Goal: Information Seeking & Learning: Check status

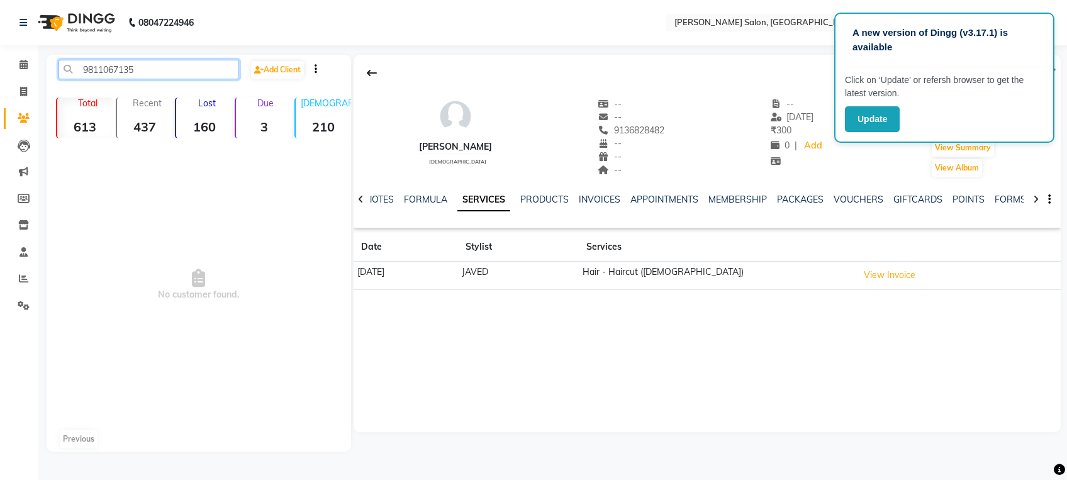
drag, startPoint x: 162, startPoint y: 74, endPoint x: -4, endPoint y: 19, distance: 174.3
click at [0, 19] on html "A new version of Dingg (v3.17.1) is available Click on ‘Update’ or refersh brow…" at bounding box center [533, 240] width 1067 height 480
type input "788496"
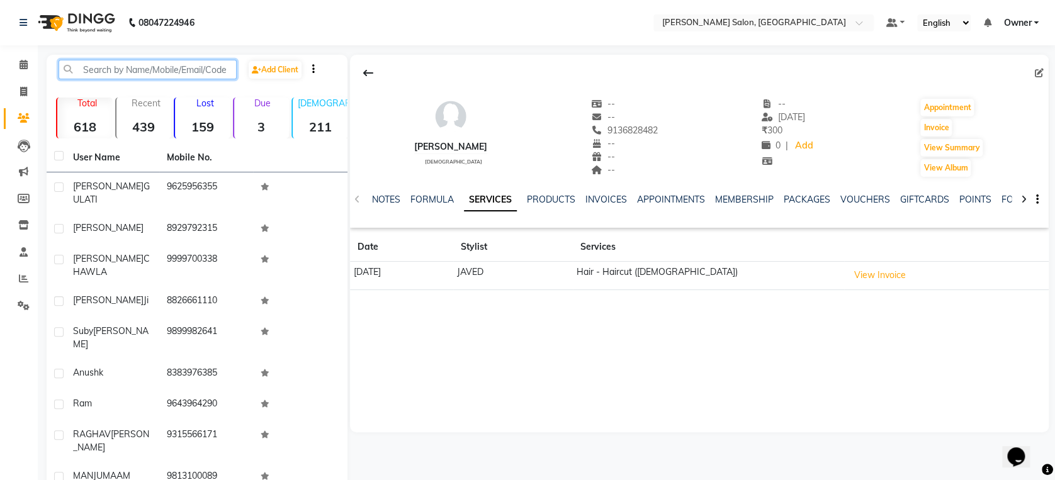
click at [116, 67] on input "text" at bounding box center [148, 70] width 178 height 20
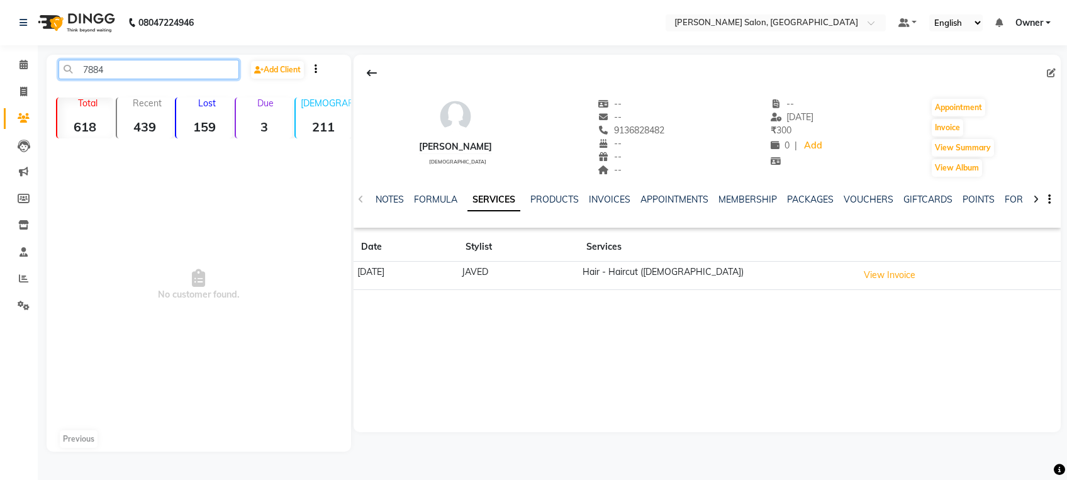
drag, startPoint x: 112, startPoint y: 69, endPoint x: 64, endPoint y: 65, distance: 48.7
click at [64, 65] on input "7884" at bounding box center [149, 70] width 181 height 20
paste input "956044710"
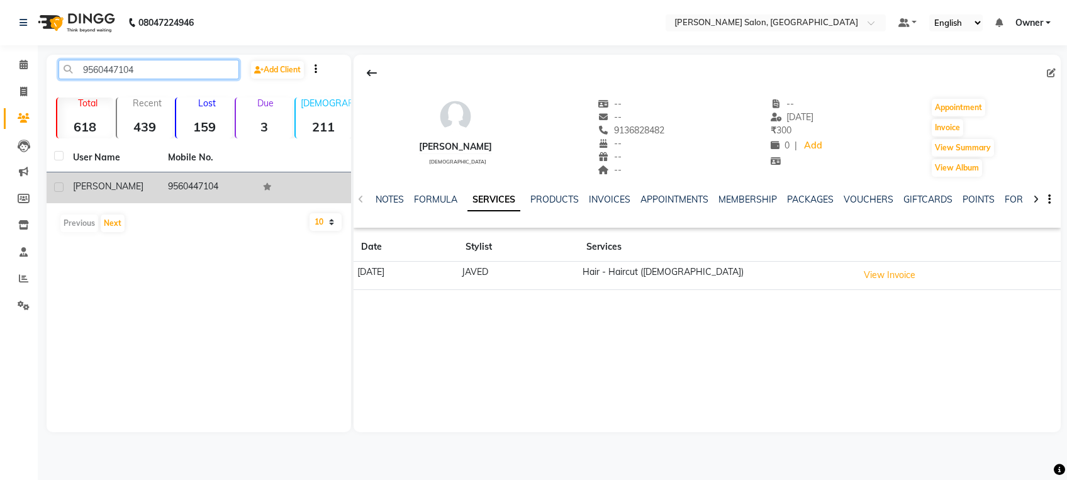
type input "9560447104"
click at [186, 194] on td "9560447104" at bounding box center [207, 187] width 95 height 31
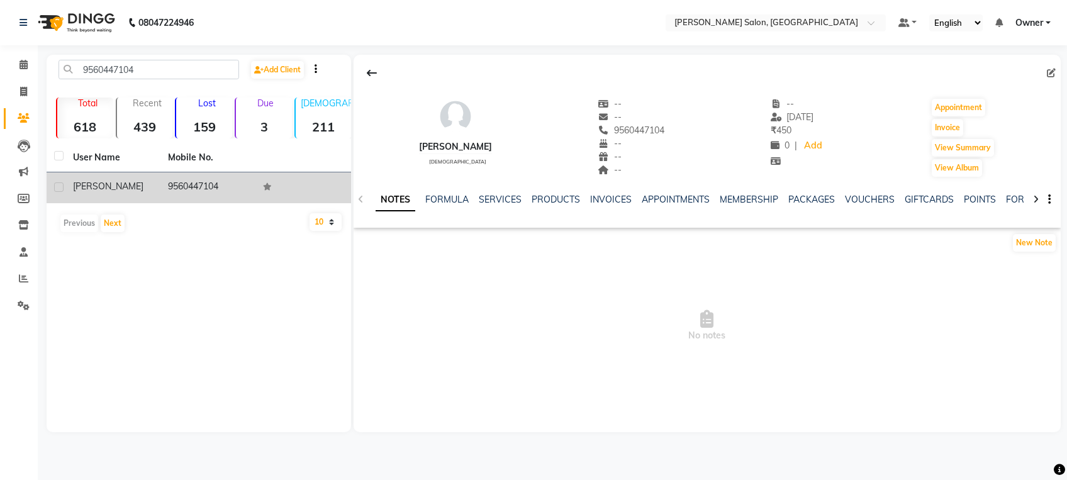
click at [195, 195] on td "9560447104" at bounding box center [207, 187] width 95 height 31
click at [206, 180] on td "9560447104" at bounding box center [207, 187] width 95 height 31
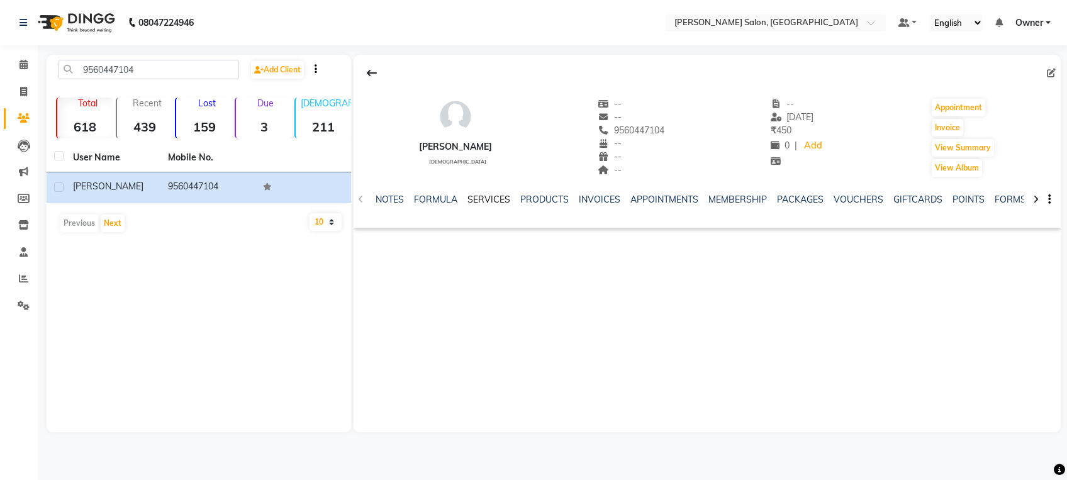
click at [481, 204] on link "SERVICES" at bounding box center [489, 199] width 43 height 11
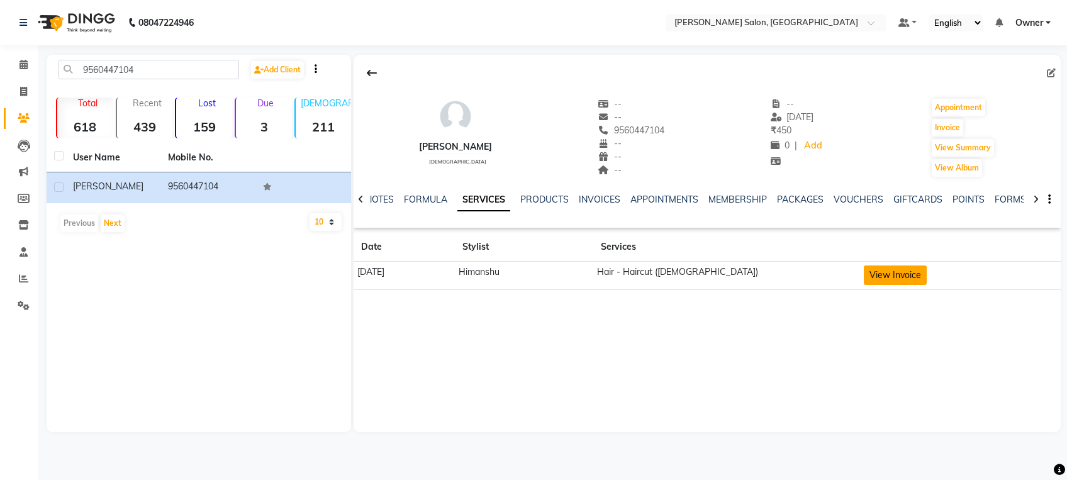
click at [888, 273] on button "View Invoice" at bounding box center [895, 276] width 63 height 20
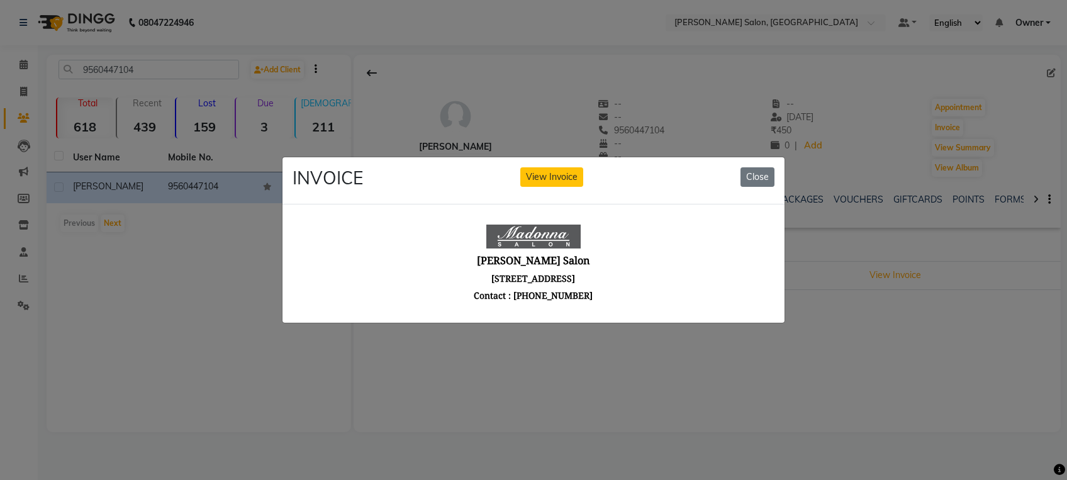
click at [894, 333] on ngb-modal-window "INVOICE View Invoice Close" at bounding box center [533, 240] width 1067 height 480
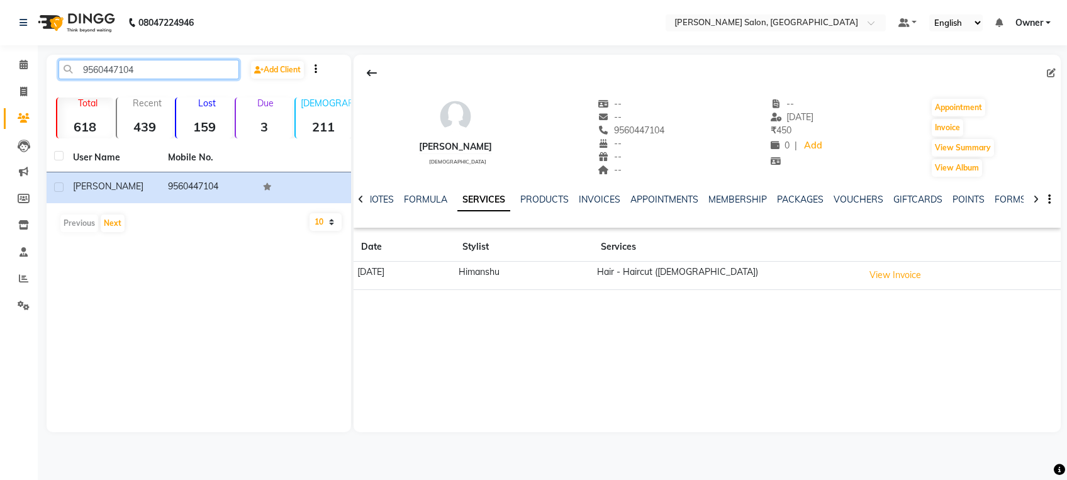
click at [194, 70] on input "9560447104" at bounding box center [149, 70] width 181 height 20
drag, startPoint x: 194, startPoint y: 70, endPoint x: 52, endPoint y: 56, distance: 142.9
click at [52, 56] on div "9560447104 Add Client Total 618 Recent 439 Lost 159 Due 3 [DEMOGRAPHIC_DATA] 21…" at bounding box center [199, 244] width 305 height 378
paste input "899974458"
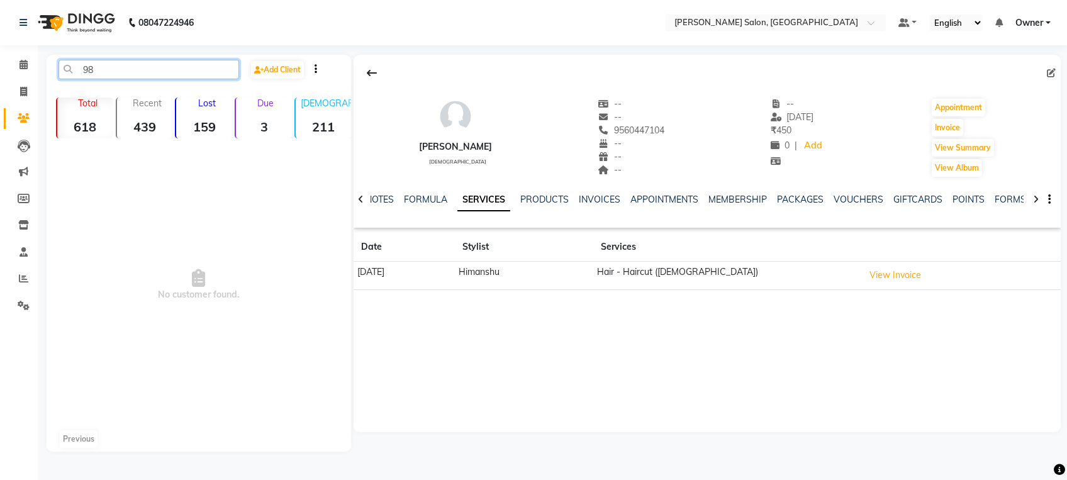
type input "9"
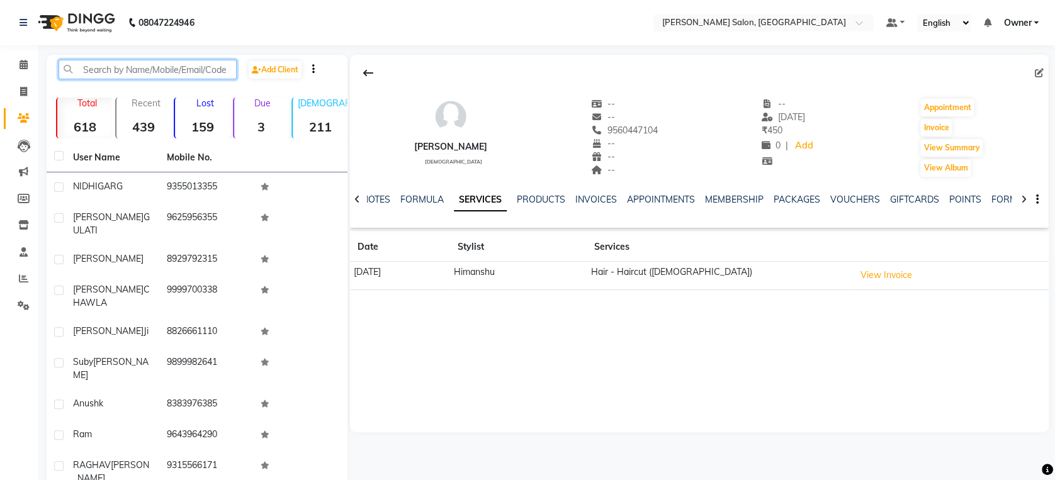
paste input "9899974458"
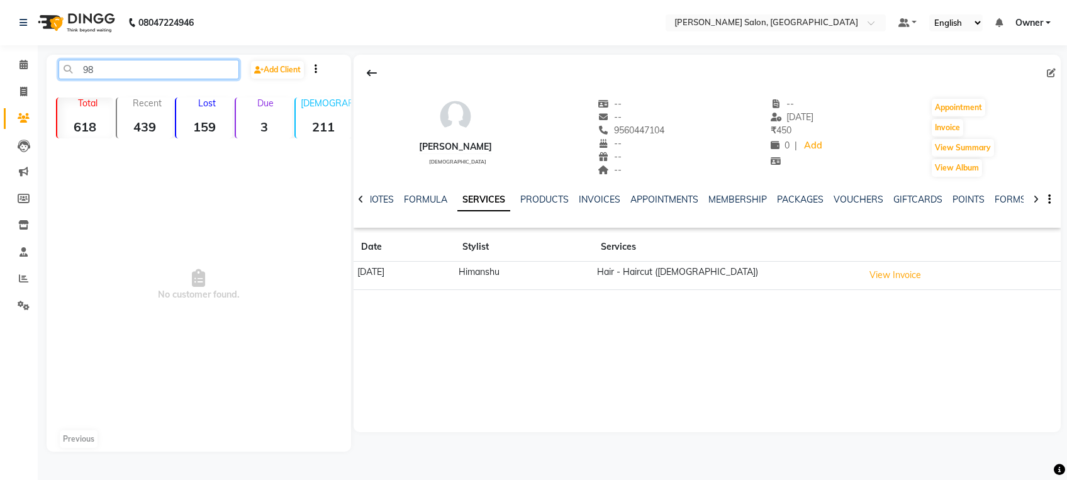
type input "9"
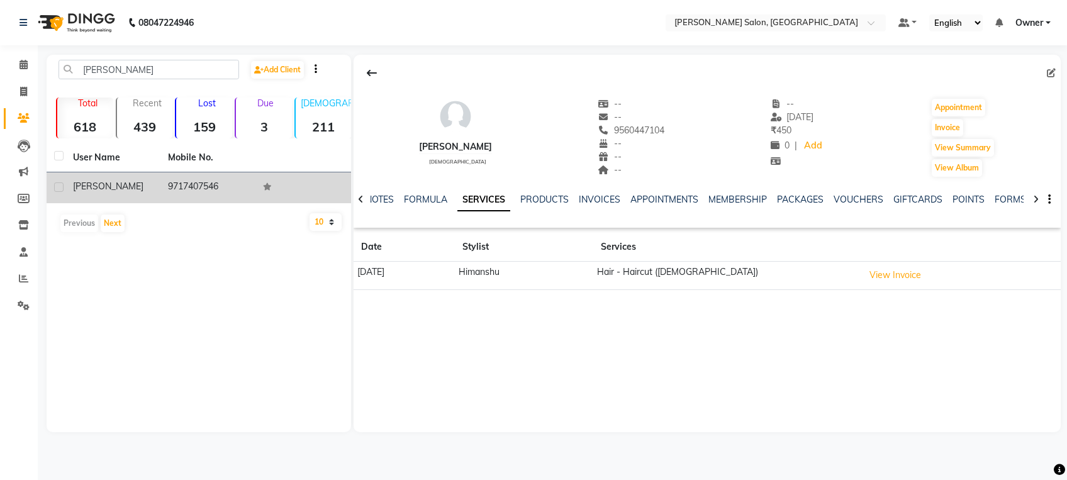
click at [166, 185] on td "9717407546" at bounding box center [207, 187] width 95 height 31
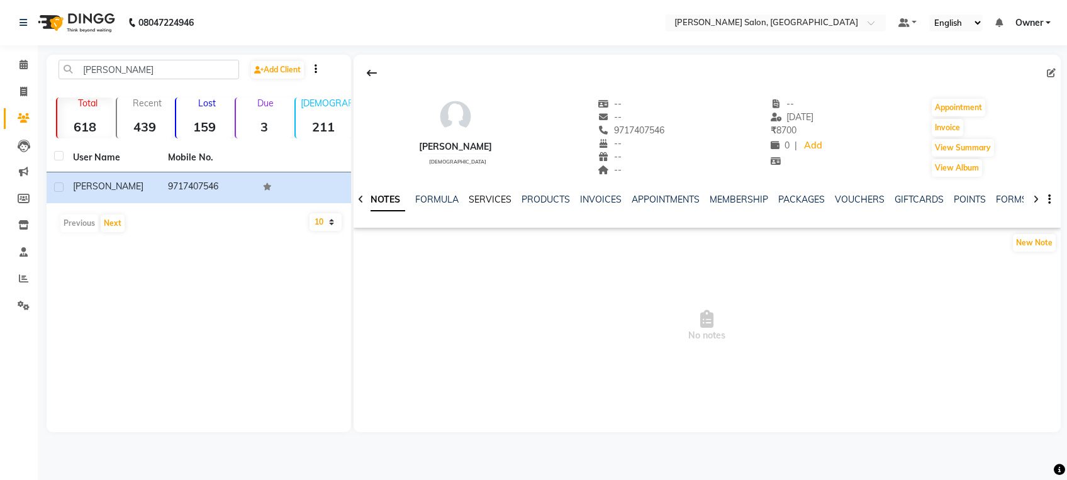
click at [498, 196] on link "SERVICES" at bounding box center [490, 199] width 43 height 11
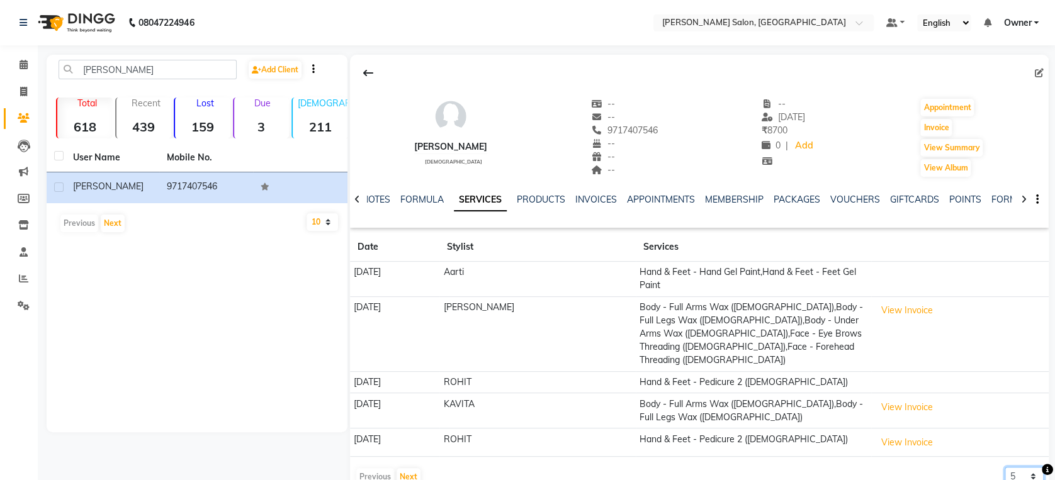
click at [1030, 467] on select "5 10 50 100 500" at bounding box center [1023, 477] width 39 height 20
click at [921, 467] on div "Previous Next 5 10 50 100 500" at bounding box center [699, 477] width 688 height 20
click at [403, 468] on button "Next" at bounding box center [408, 477] width 24 height 18
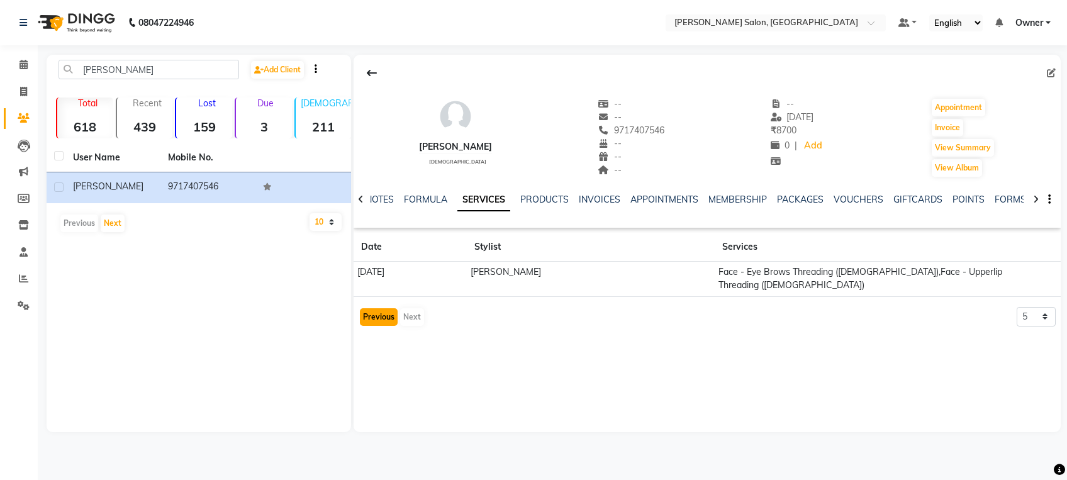
click at [369, 316] on button "Previous" at bounding box center [379, 317] width 38 height 18
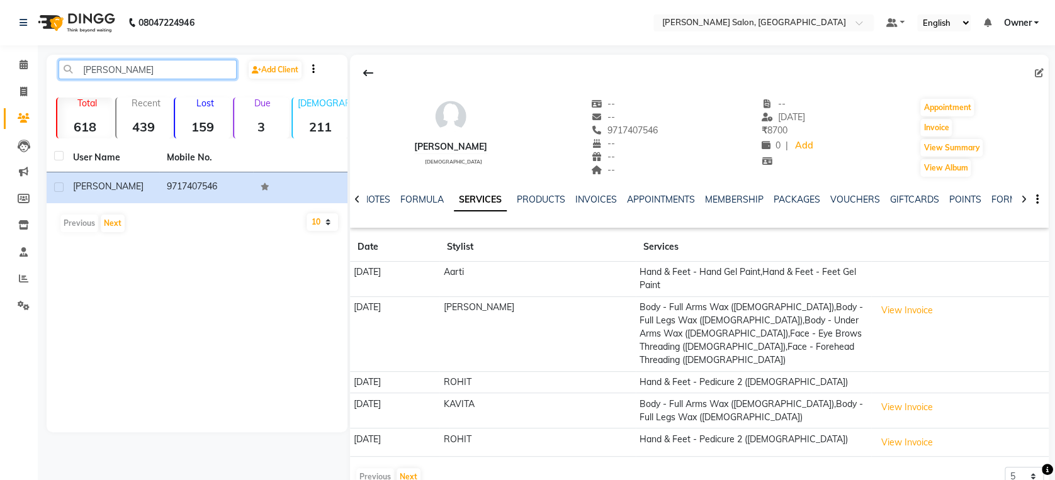
drag, startPoint x: 141, startPoint y: 67, endPoint x: 69, endPoint y: 48, distance: 74.0
click at [70, 48] on div "08047224946 Select Location × [PERSON_NAME] Salon, Greenfield Default Panel My …" at bounding box center [527, 255] width 1055 height 511
paste input "918368942847"
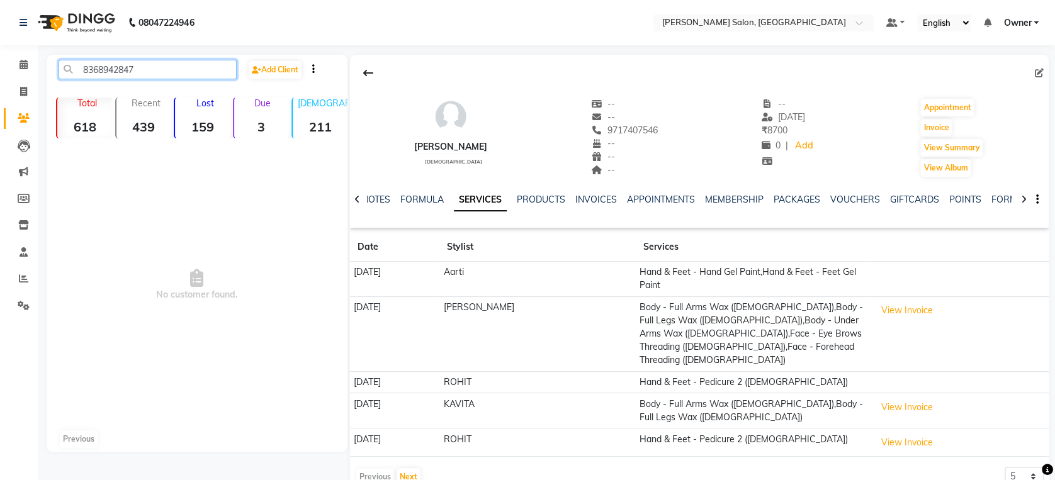
click at [174, 72] on input "8368942847" at bounding box center [148, 70] width 178 height 20
drag, startPoint x: 170, startPoint y: 65, endPoint x: 64, endPoint y: 66, distance: 106.3
click at [64, 66] on input "8368942847" at bounding box center [148, 70] width 178 height 20
paste input "8600 07714"
type input "8"
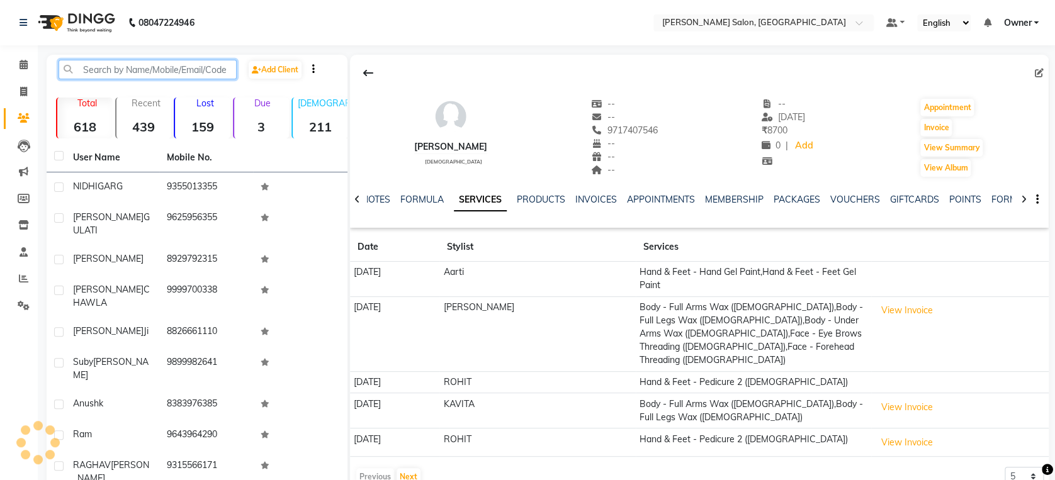
paste input "9999145678"
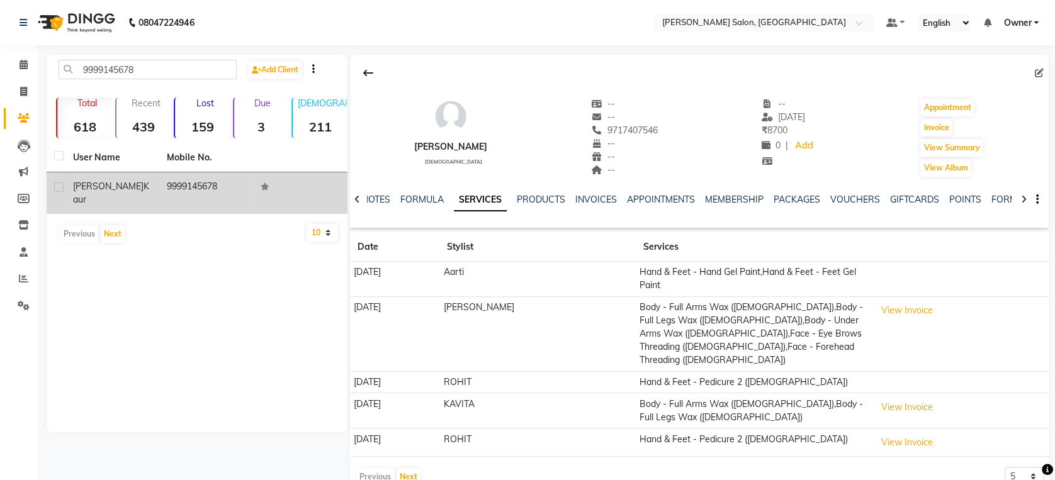
click at [221, 191] on td "9999145678" at bounding box center [206, 193] width 94 height 42
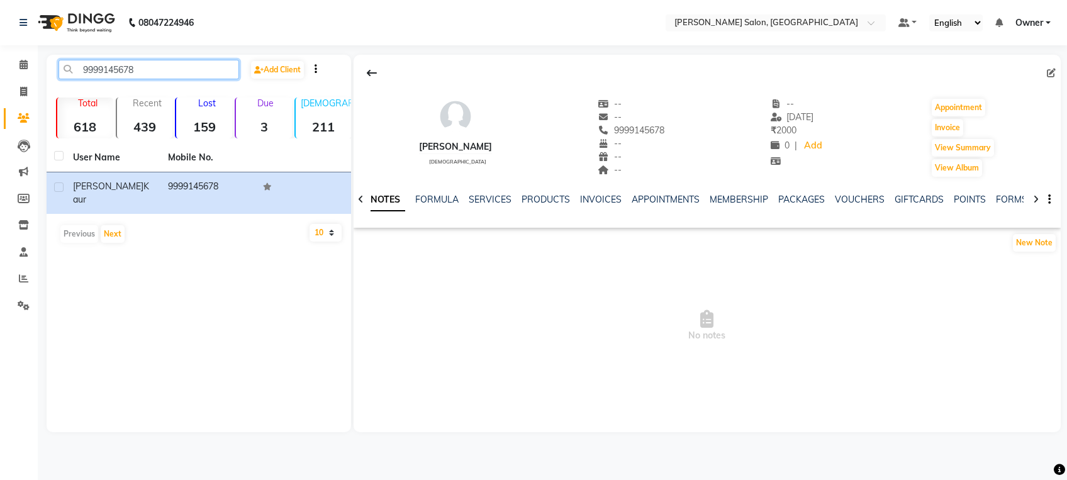
drag, startPoint x: 196, startPoint y: 72, endPoint x: 0, endPoint y: 76, distance: 196.3
click at [0, 76] on app-home "08047224946 Select Location × [PERSON_NAME] Salon, Greenfield Default Panel My …" at bounding box center [533, 225] width 1067 height 451
paste input "8197606575"
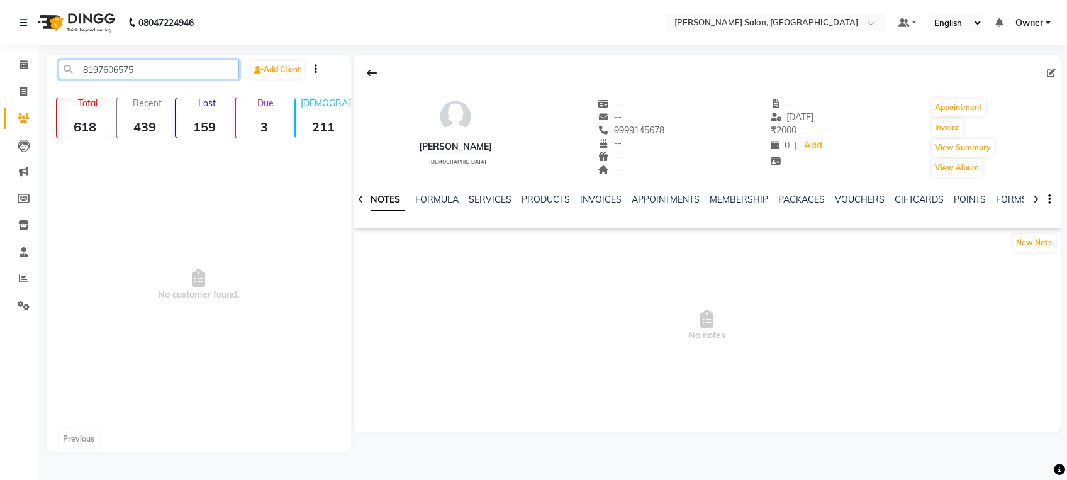
drag, startPoint x: 162, startPoint y: 65, endPoint x: 12, endPoint y: 77, distance: 150.9
click at [12, 77] on app-home "08047224946 Select Location × [PERSON_NAME] Salon, Greenfield Default Panel My …" at bounding box center [533, 235] width 1067 height 471
paste input "989991339"
drag, startPoint x: 149, startPoint y: 74, endPoint x: 65, endPoint y: 64, distance: 84.3
click at [65, 64] on input "9899913395" at bounding box center [149, 70] width 181 height 20
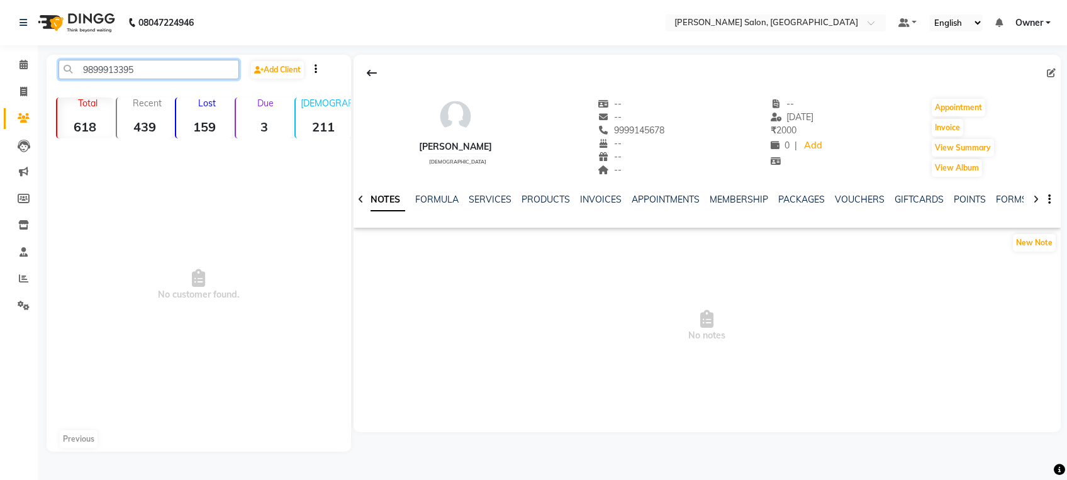
paste input "8510820073"
drag, startPoint x: 155, startPoint y: 76, endPoint x: 59, endPoint y: 67, distance: 96.7
click at [59, 67] on input "8510820073" at bounding box center [149, 70] width 181 height 20
paste input "826820522"
paste input "7290845510"
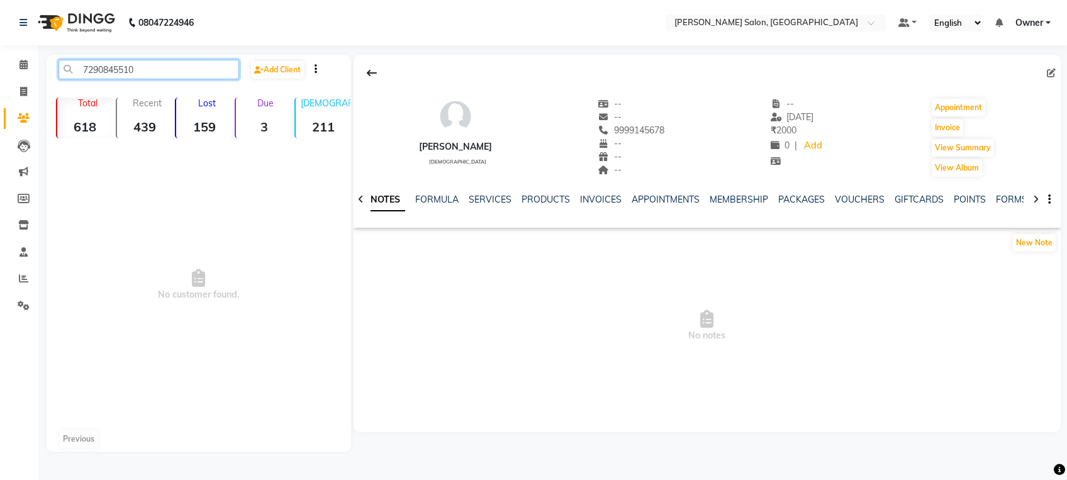
drag, startPoint x: 194, startPoint y: 70, endPoint x: 47, endPoint y: 65, distance: 146.7
click at [47, 65] on div "7290845510 Add Client Total 618 Recent 439 Lost 159 Due 3 [DEMOGRAPHIC_DATA] 21…" at bounding box center [199, 253] width 305 height 397
paste input "9810082418"
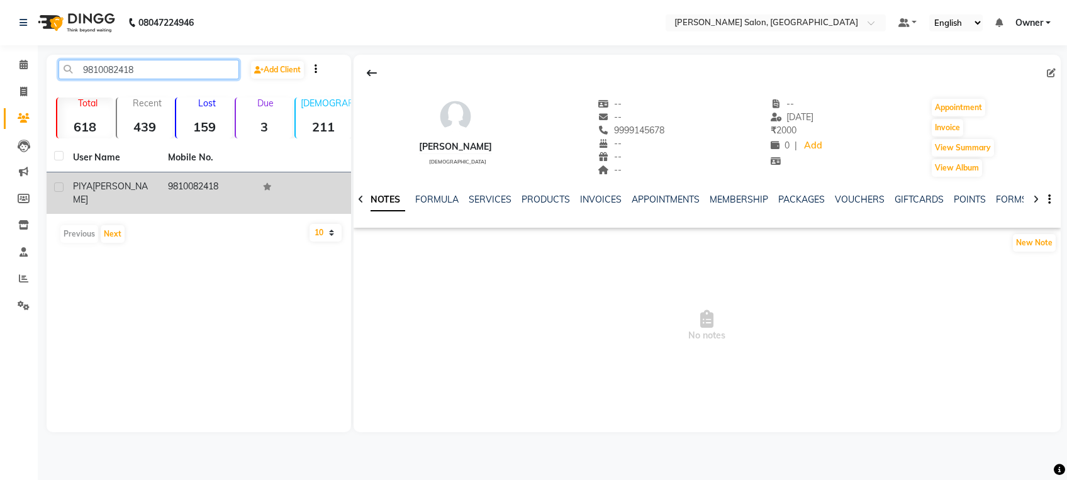
type input "9810082418"
click at [203, 184] on td "9810082418" at bounding box center [207, 193] width 95 height 42
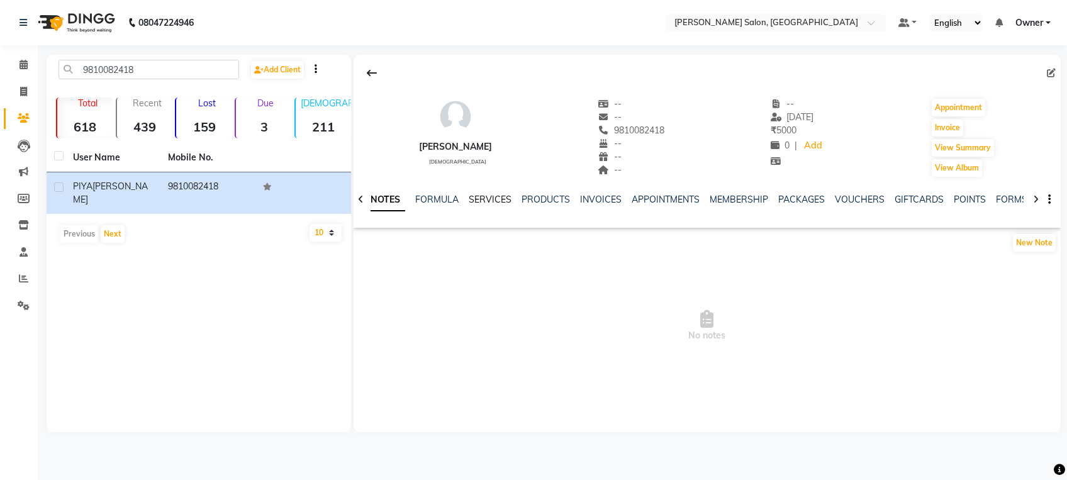
click at [498, 201] on link "SERVICES" at bounding box center [490, 199] width 43 height 11
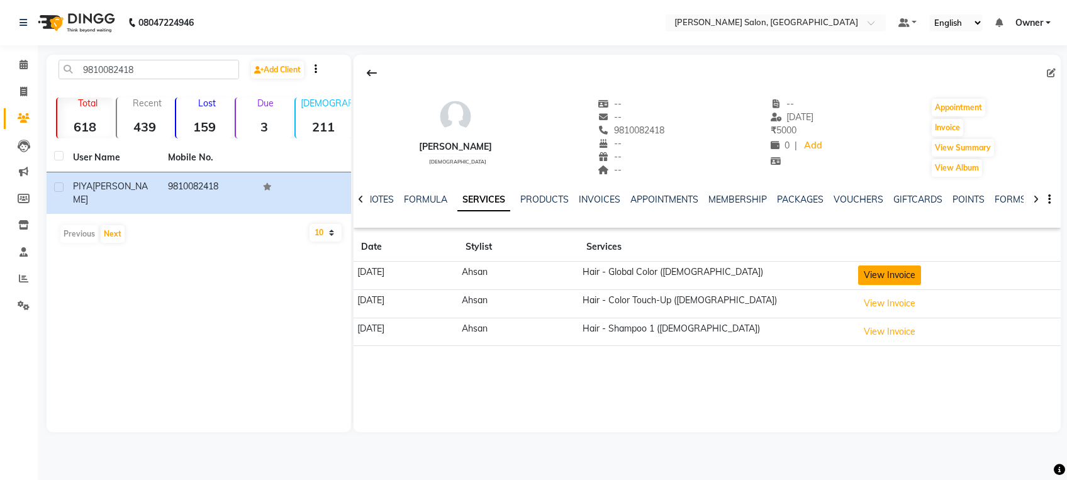
click at [921, 275] on button "View Invoice" at bounding box center [889, 276] width 63 height 20
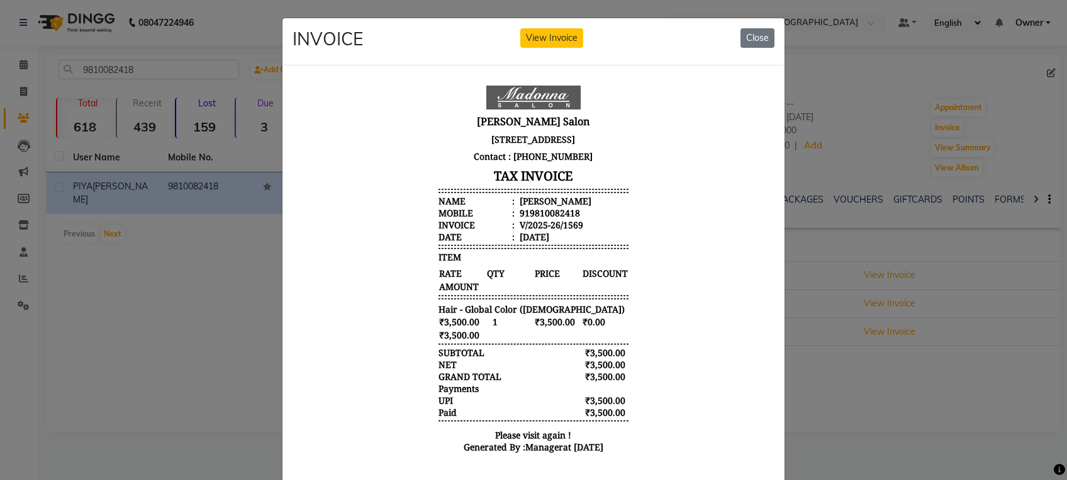
click at [803, 350] on ngb-modal-window "INVOICE View Invoice Close" at bounding box center [533, 240] width 1067 height 480
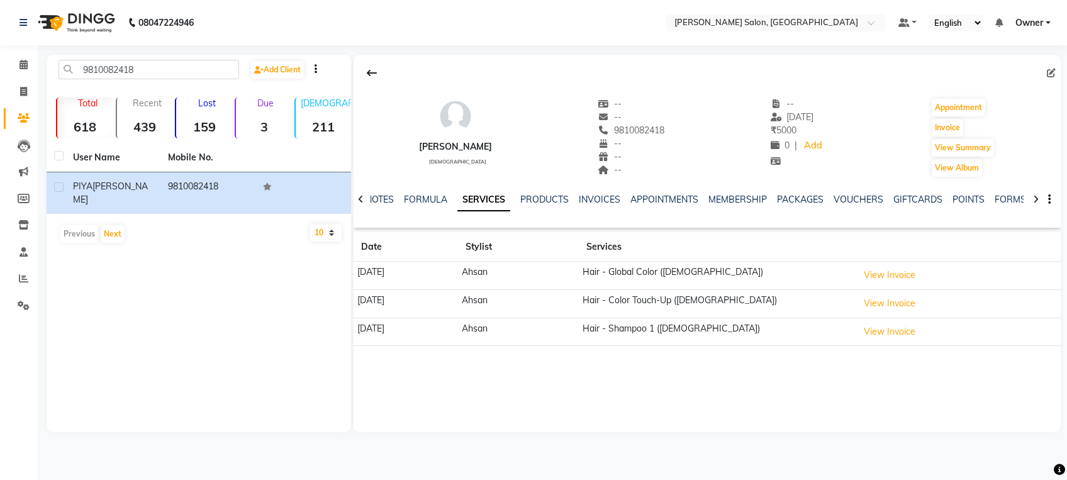
scroll to position [10, 0]
drag, startPoint x: 181, startPoint y: 76, endPoint x: 39, endPoint y: 75, distance: 141.6
click at [39, 75] on main "9810082418 Add Client Total 618 Recent 439 Lost 159 Due 3 [DEMOGRAPHIC_DATA] 21…" at bounding box center [552, 253] width 1029 height 396
paste input "711118081"
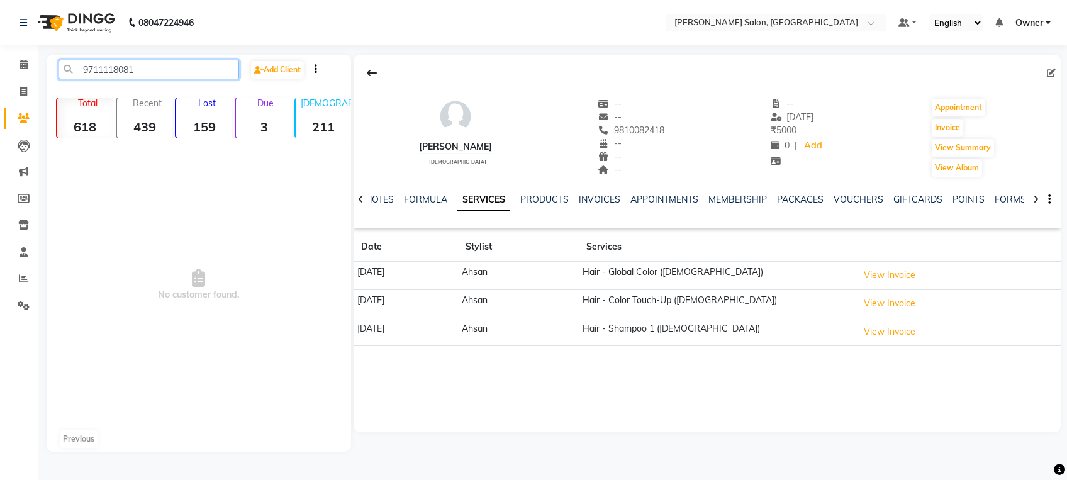
drag, startPoint x: 147, startPoint y: 70, endPoint x: 50, endPoint y: 60, distance: 97.4
click at [50, 60] on div "9711118081" at bounding box center [148, 70] width 199 height 20
paste input "7844964086"
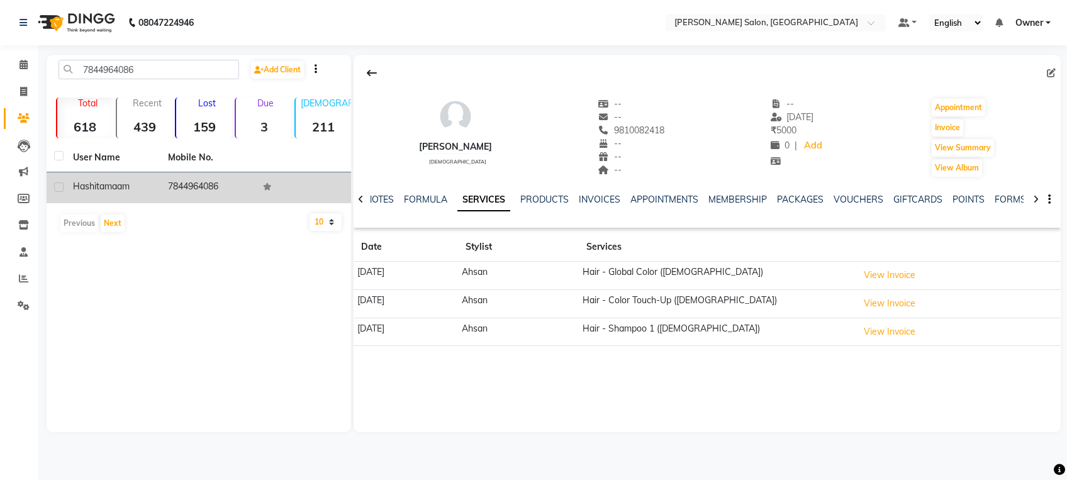
click at [164, 186] on td "7844964086" at bounding box center [207, 187] width 95 height 31
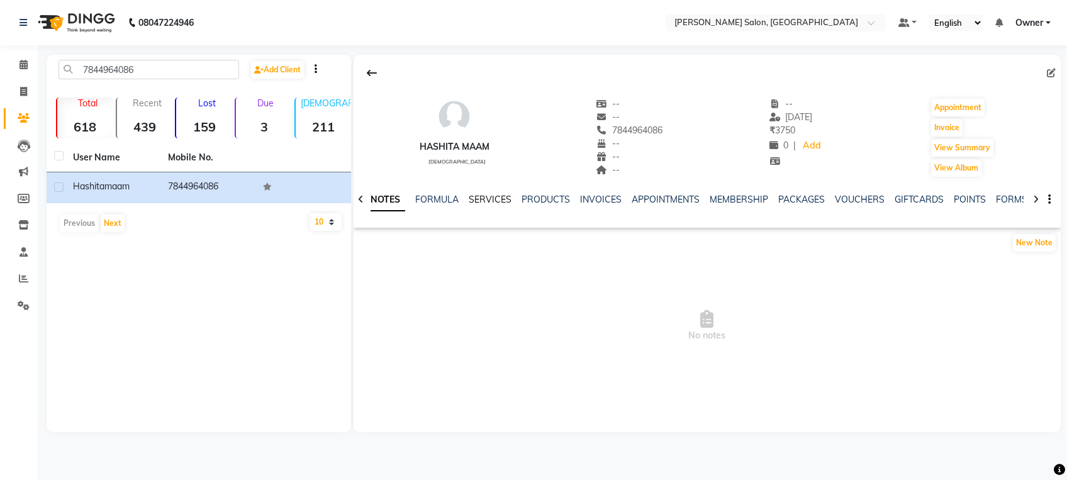
click at [496, 201] on link "SERVICES" at bounding box center [490, 199] width 43 height 11
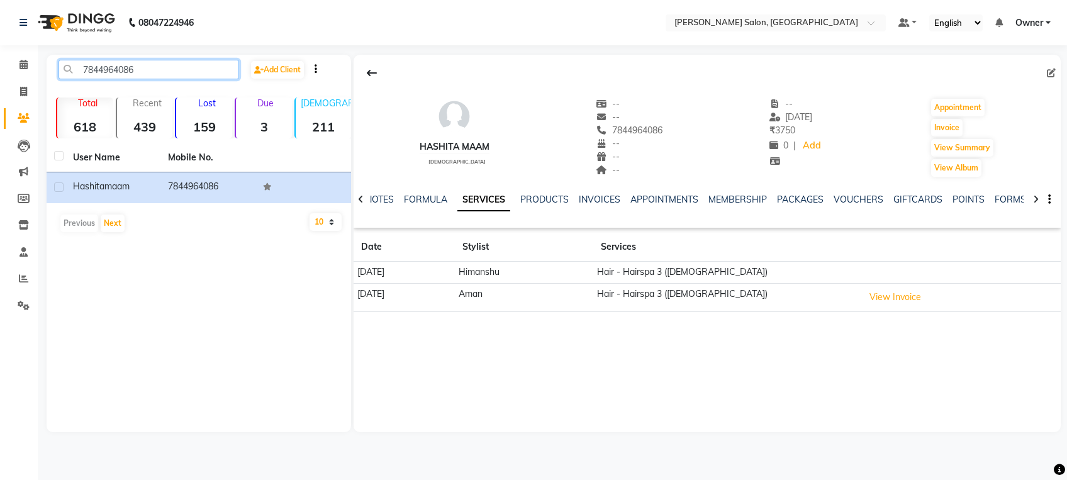
drag, startPoint x: 157, startPoint y: 72, endPoint x: 64, endPoint y: 62, distance: 93.6
click at [64, 62] on input "7844964086" at bounding box center [149, 70] width 181 height 20
paste input "9899800359"
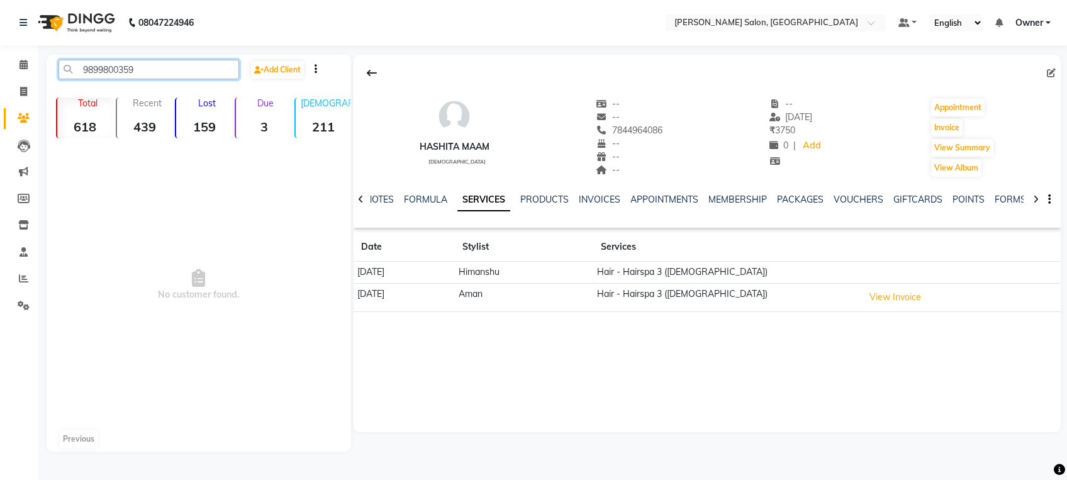
drag, startPoint x: 175, startPoint y: 65, endPoint x: 66, endPoint y: 64, distance: 108.9
click at [66, 64] on input "9899800359" at bounding box center [149, 70] width 181 height 20
paste input "8368942847"
drag, startPoint x: 156, startPoint y: 68, endPoint x: 72, endPoint y: 61, distance: 84.6
click at [72, 61] on input "8368942847" at bounding box center [149, 70] width 181 height 20
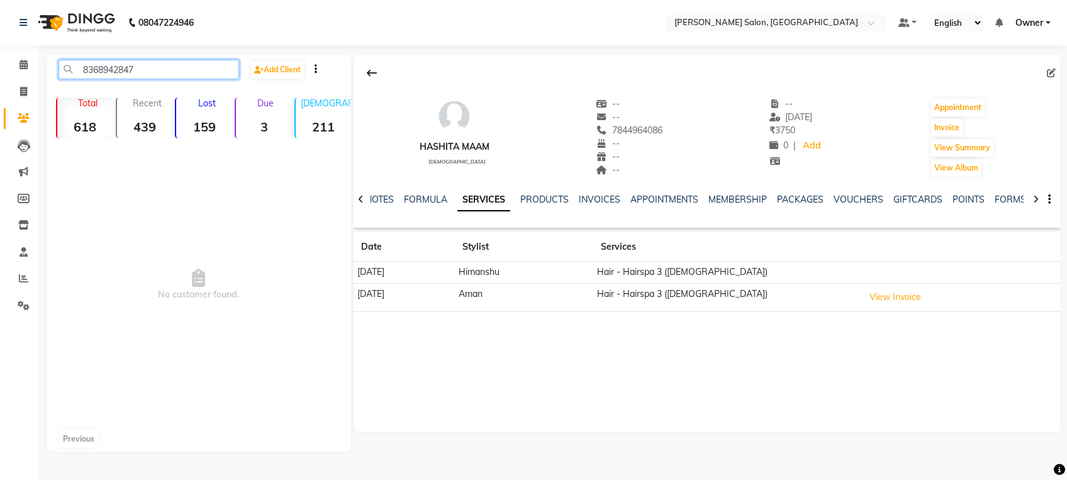
paste input "9999258444"
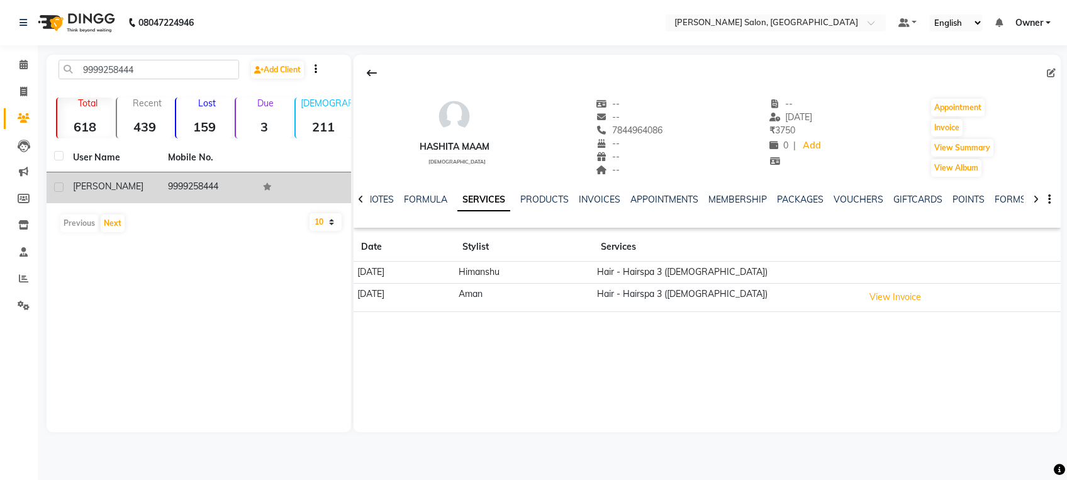
click at [194, 185] on td "9999258444" at bounding box center [207, 187] width 95 height 31
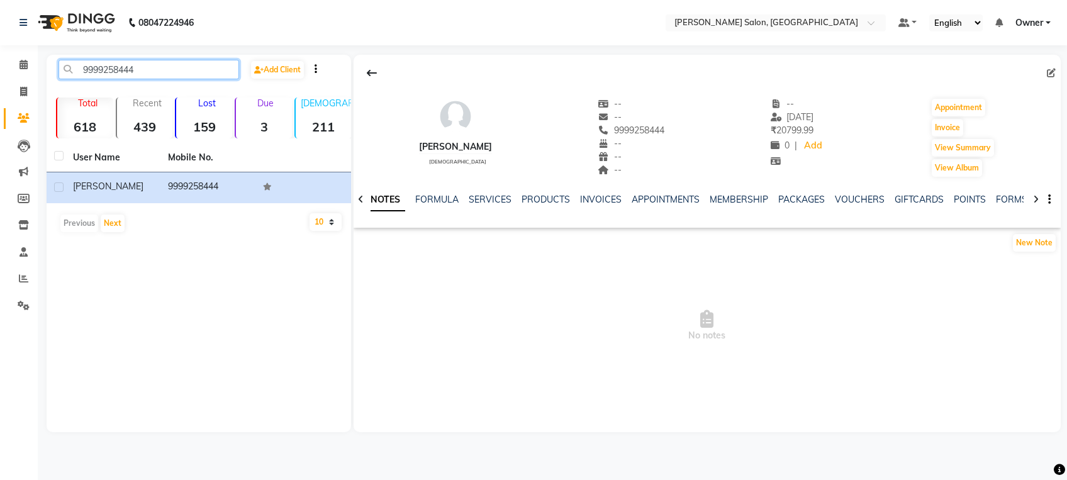
drag, startPoint x: 147, startPoint y: 69, endPoint x: 50, endPoint y: 59, distance: 97.4
click at [50, 59] on div "9999258444 Add Client Total 618 Recent 439 Lost 159 Due 3 [DEMOGRAPHIC_DATA] 21…" at bounding box center [199, 244] width 305 height 378
paste input "56044710"
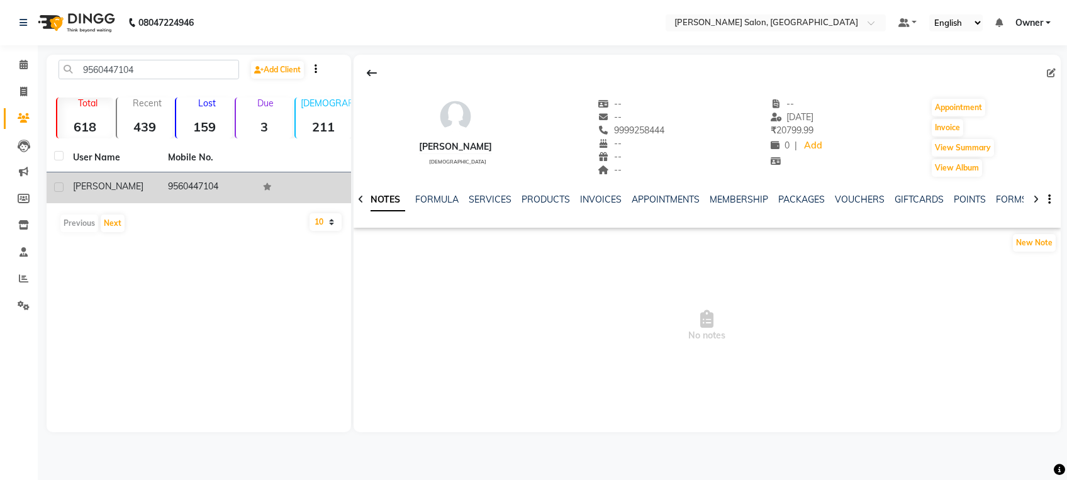
click at [179, 183] on td "9560447104" at bounding box center [207, 187] width 95 height 31
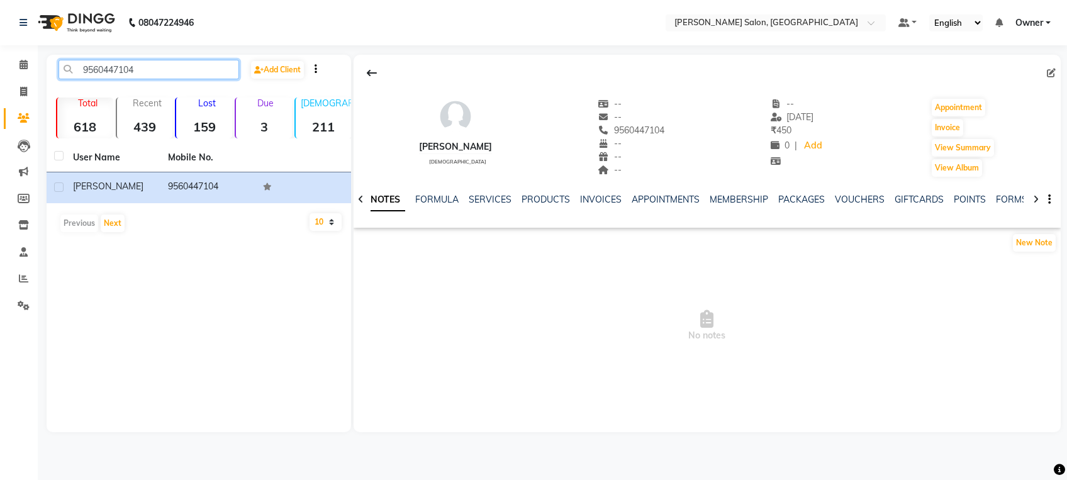
drag, startPoint x: 151, startPoint y: 68, endPoint x: 70, endPoint y: 67, distance: 80.5
click at [69, 67] on input "9560447104" at bounding box center [149, 70] width 181 height 20
paste input "7844964086"
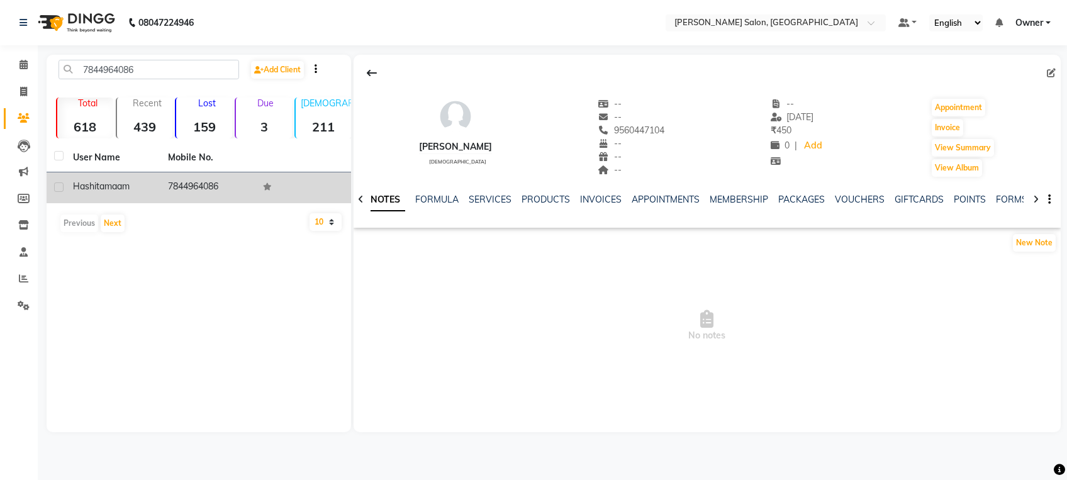
click at [182, 193] on td "7844964086" at bounding box center [207, 187] width 95 height 31
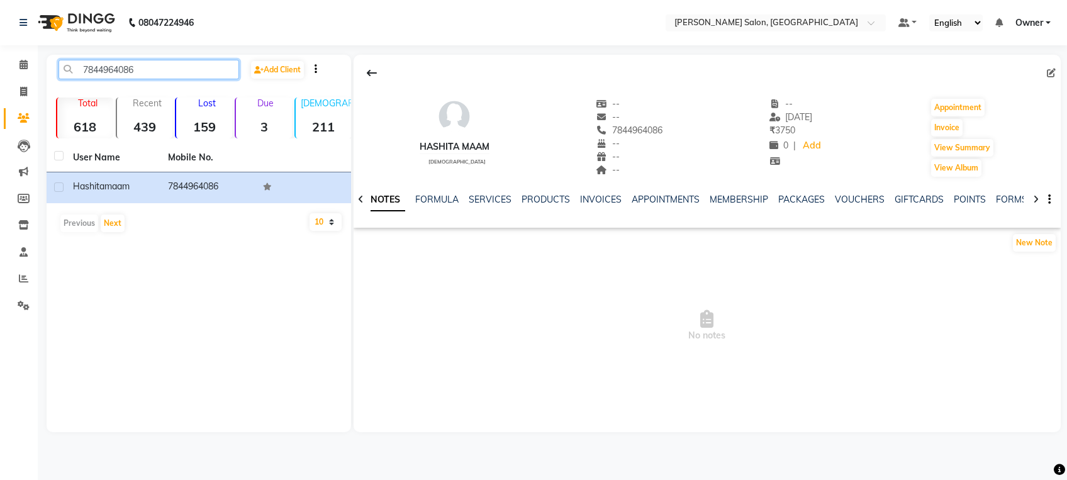
drag, startPoint x: 160, startPoint y: 70, endPoint x: 53, endPoint y: 71, distance: 107.6
click at [53, 71] on div "7844964086" at bounding box center [148, 70] width 199 height 20
paste input "9136828482"
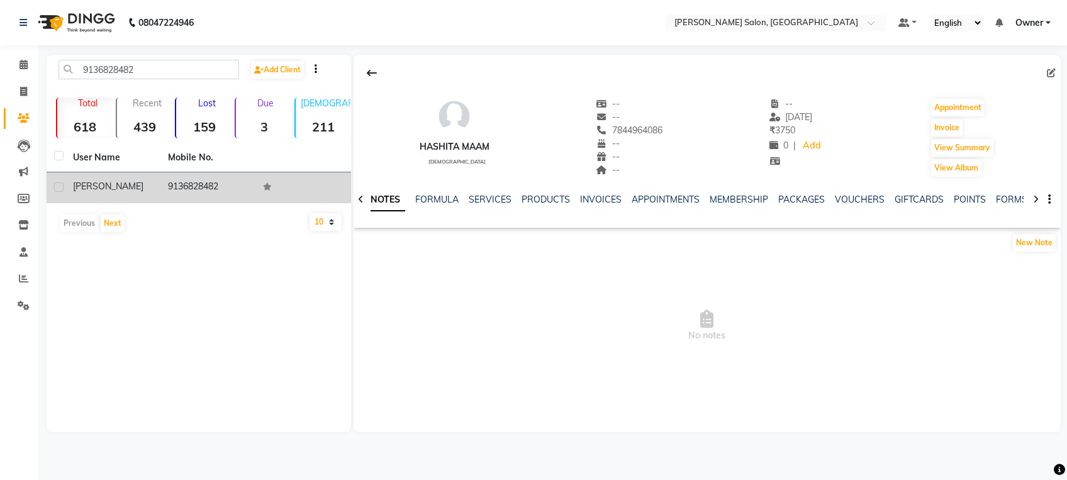
click at [220, 193] on td "9136828482" at bounding box center [207, 187] width 95 height 31
click at [189, 198] on td "9136828482" at bounding box center [207, 187] width 95 height 31
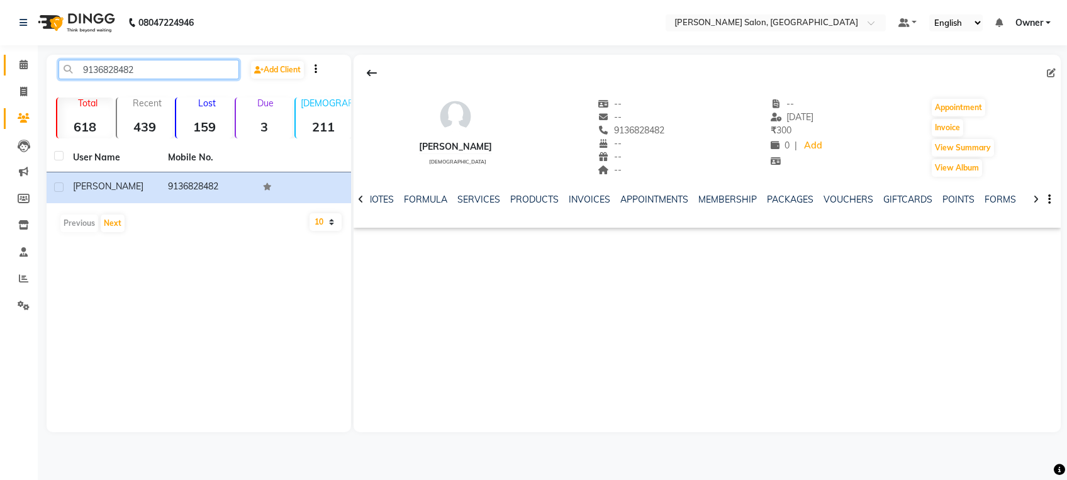
drag, startPoint x: 166, startPoint y: 65, endPoint x: 20, endPoint y: 57, distance: 146.9
click at [20, 57] on app-home "08047224946 Select Location × [PERSON_NAME] Salon, Greenfield Default Panel My …" at bounding box center [533, 225] width 1067 height 451
paste input "999145678"
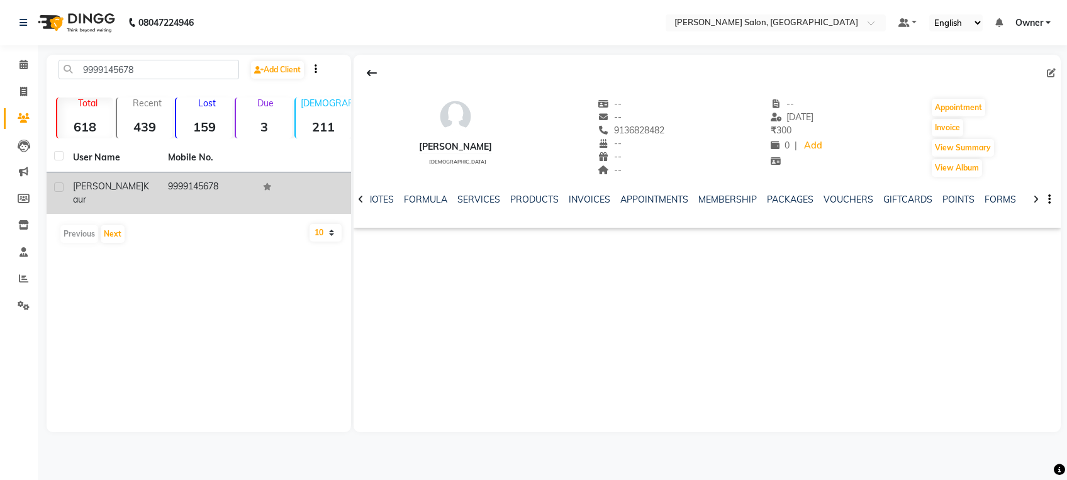
click at [130, 189] on span "kaur" at bounding box center [111, 193] width 76 height 25
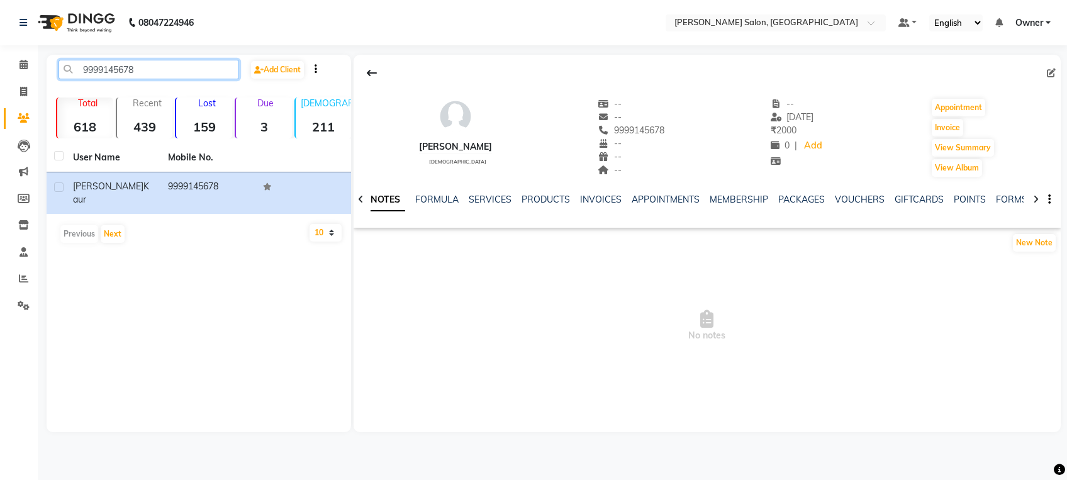
drag, startPoint x: 168, startPoint y: 70, endPoint x: 53, endPoint y: 52, distance: 115.9
click at [53, 52] on div "08047224946 Select Location × [PERSON_NAME] Salon, Greenfield Default Panel My …" at bounding box center [533, 240] width 1067 height 480
paste input "19999258444"
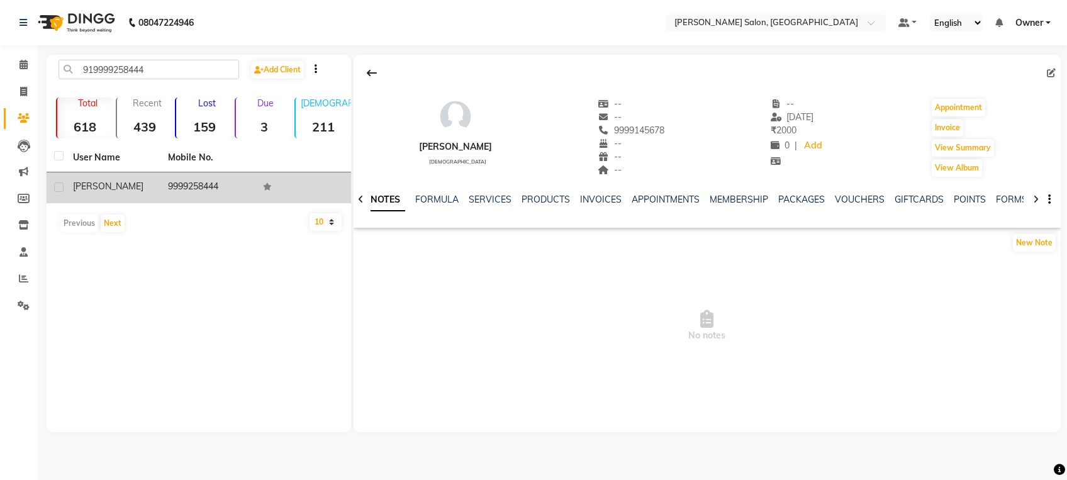
click at [141, 180] on div "[PERSON_NAME]" at bounding box center [113, 186] width 80 height 13
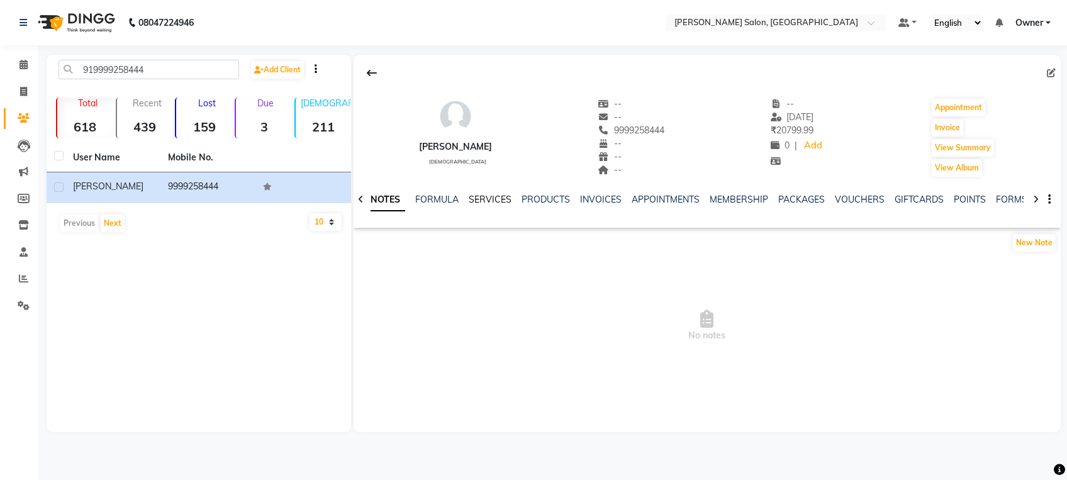
click at [476, 198] on link "SERVICES" at bounding box center [490, 199] width 43 height 11
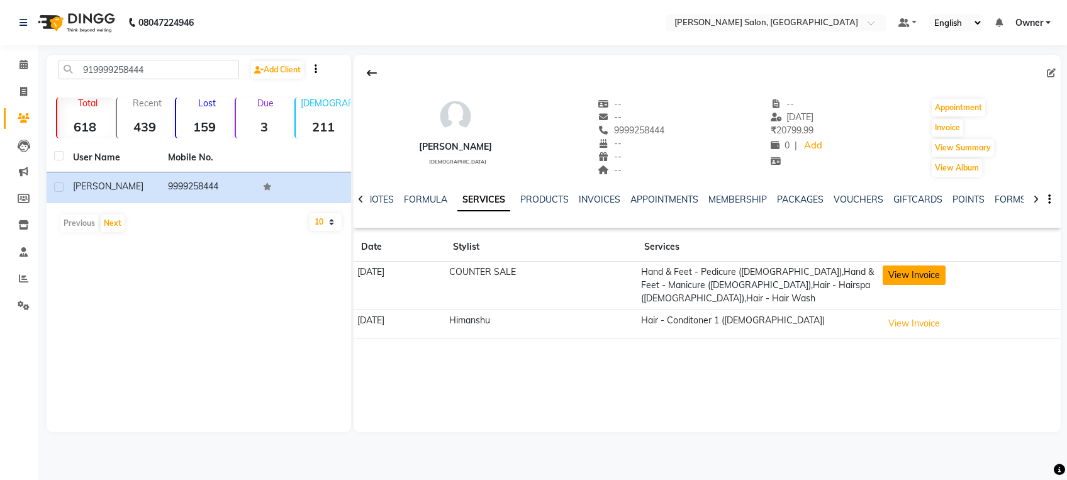
click at [917, 269] on button "View Invoice" at bounding box center [914, 276] width 63 height 20
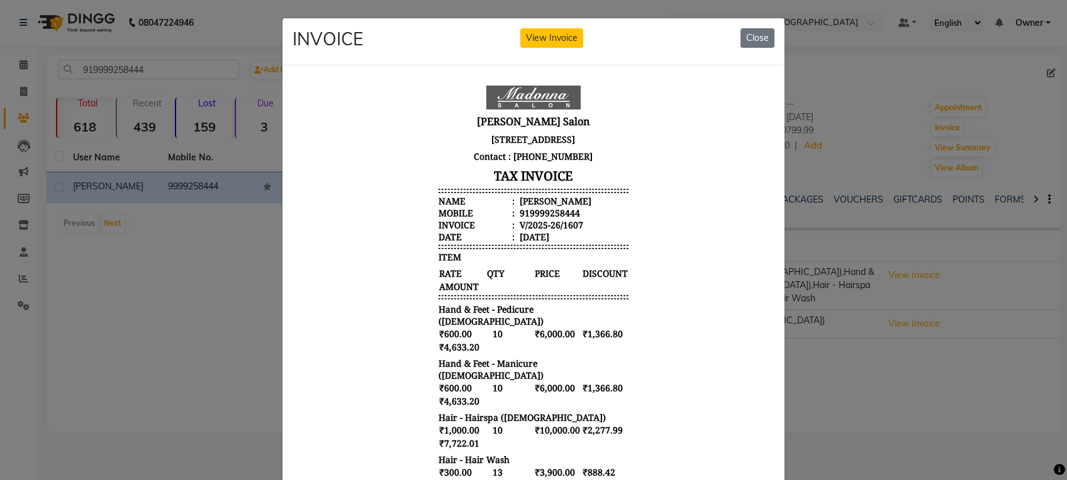
click at [902, 398] on ngb-modal-window "INVOICE View Invoice Close" at bounding box center [533, 240] width 1067 height 480
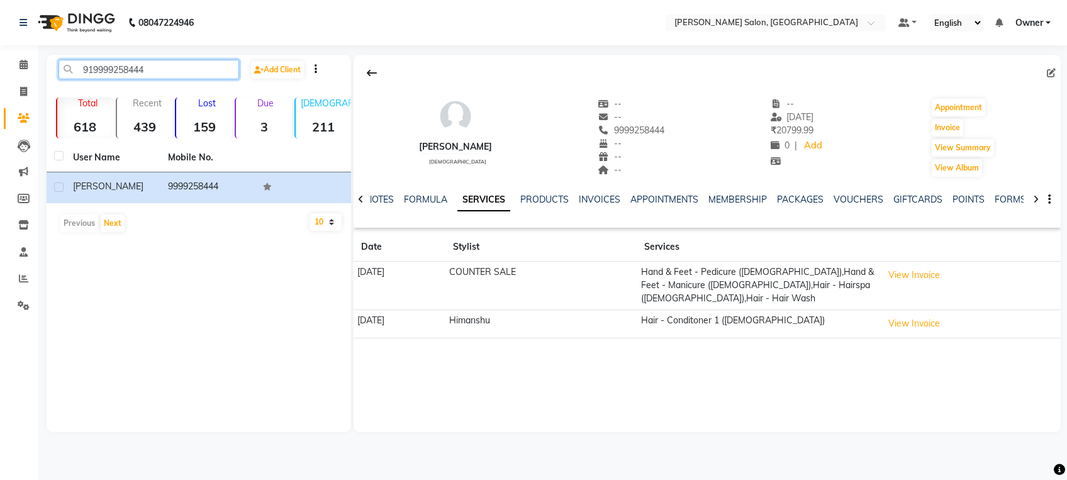
drag, startPoint x: 174, startPoint y: 71, endPoint x: -3, endPoint y: 36, distance: 180.2
click at [0, 36] on html "08047224946 Select Location × [PERSON_NAME] Salon, Greenfield Default Panel My …" at bounding box center [533, 240] width 1067 height 480
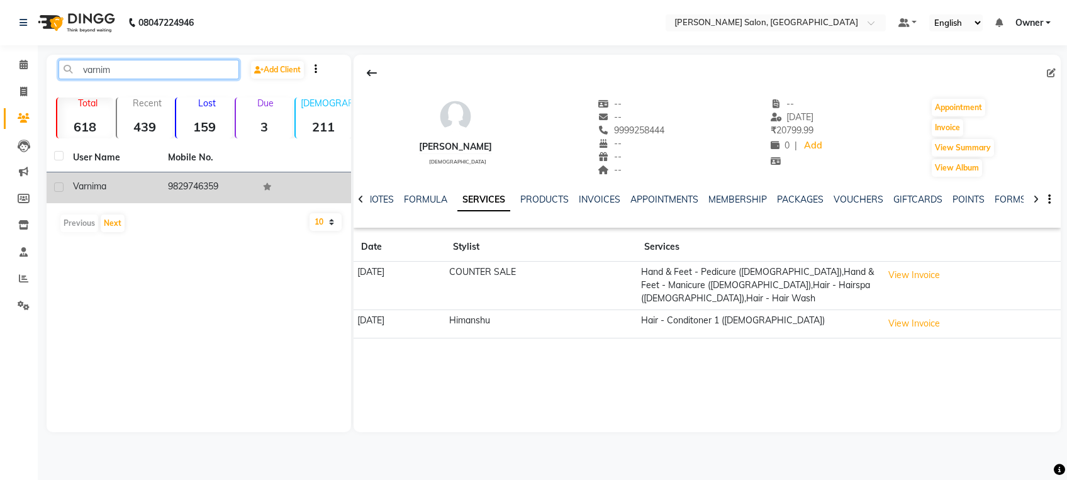
type input "varnim"
click at [138, 184] on div "varnima" at bounding box center [113, 186] width 80 height 13
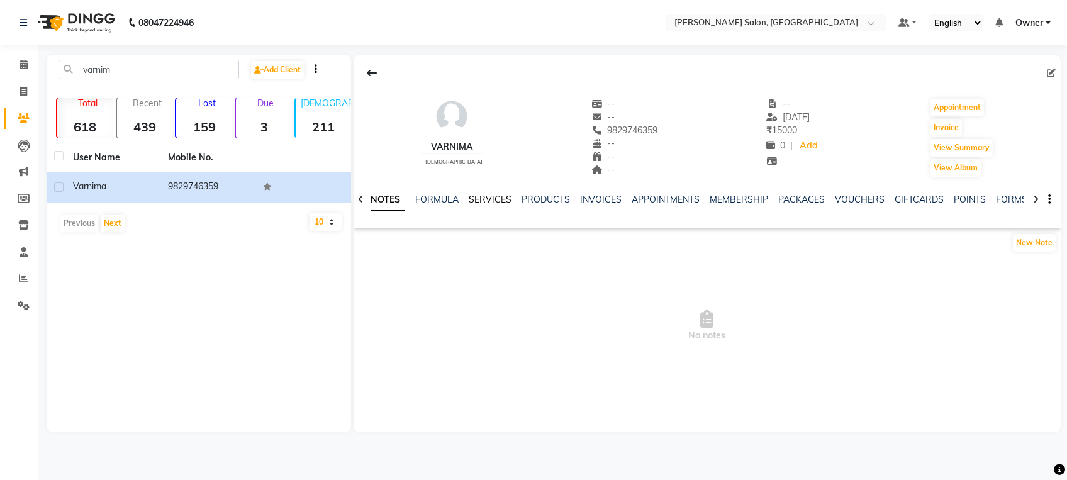
click at [497, 203] on link "SERVICES" at bounding box center [490, 199] width 43 height 11
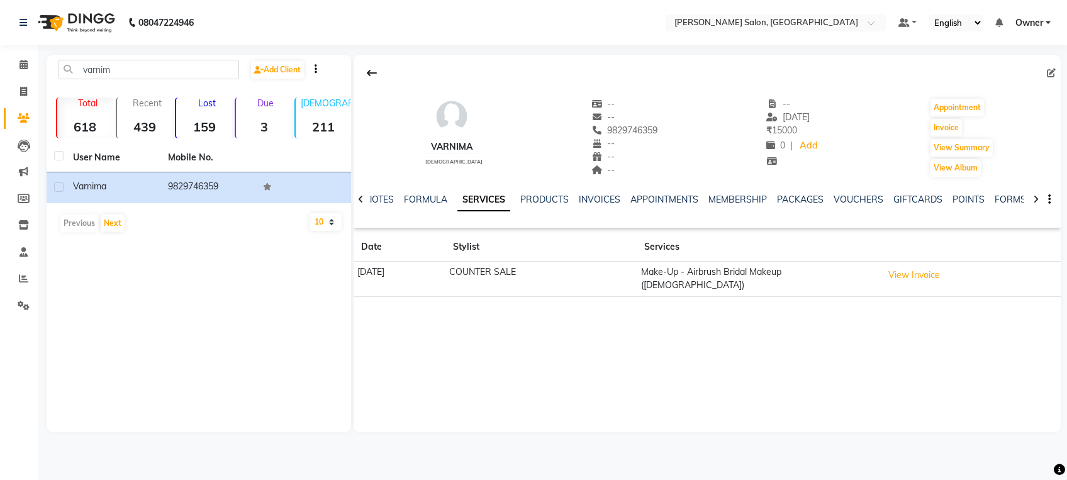
click at [603, 283] on td "COUNTER SALE" at bounding box center [542, 279] width 192 height 35
click at [605, 276] on td "COUNTER SALE" at bounding box center [542, 279] width 192 height 35
click at [924, 280] on button "View Invoice" at bounding box center [914, 276] width 63 height 20
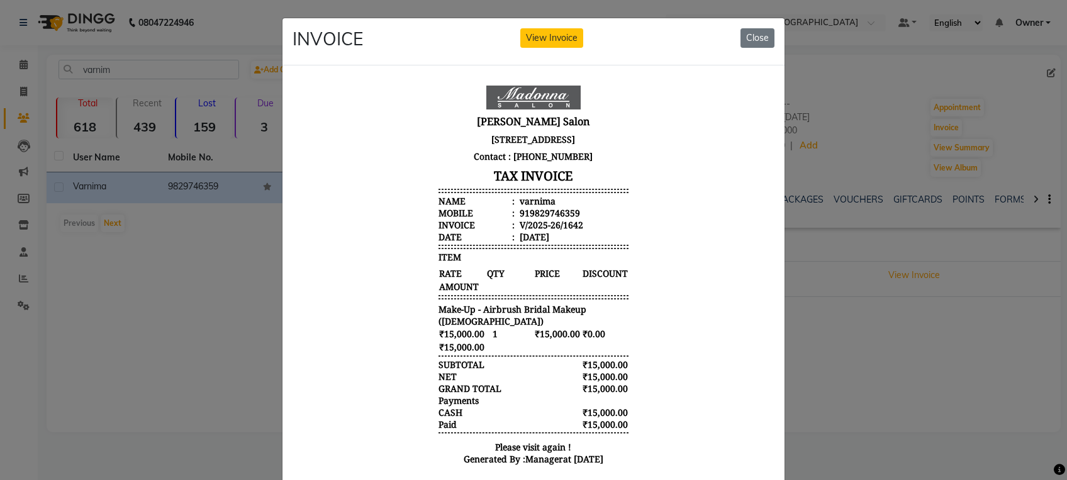
click at [963, 459] on ngb-modal-window "INVOICE View Invoice Close" at bounding box center [533, 240] width 1067 height 480
